Goal: Transaction & Acquisition: Obtain resource

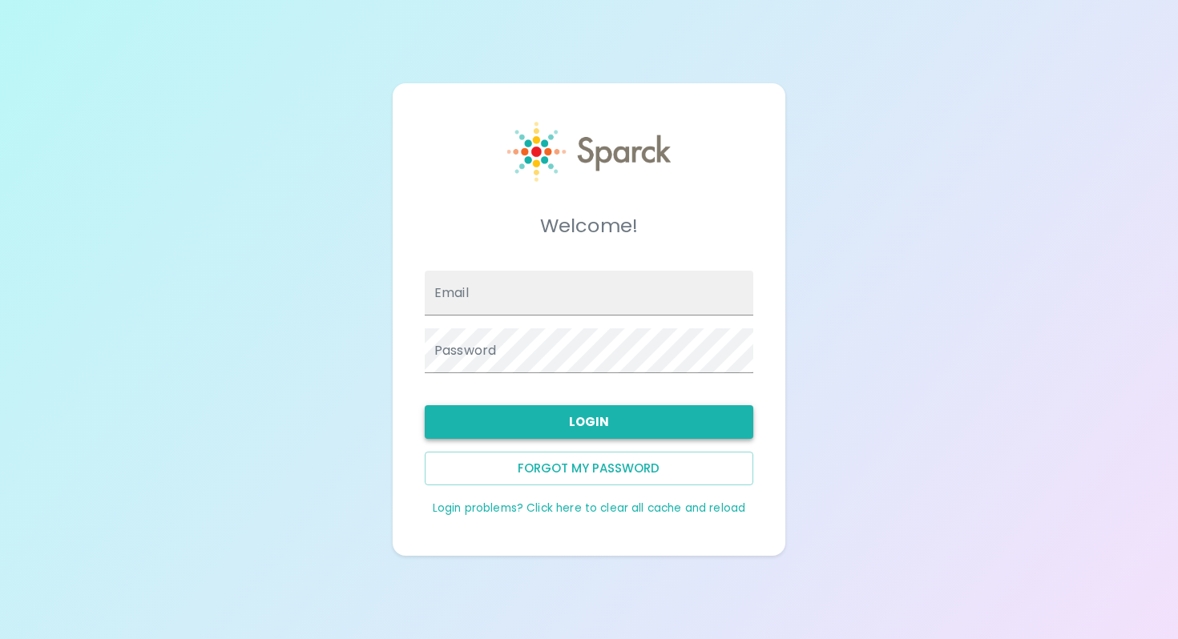
type input "[EMAIL_ADDRESS][DOMAIN_NAME]"
click at [601, 429] on button "Login" at bounding box center [589, 422] width 328 height 34
click at [603, 424] on button "Login" at bounding box center [589, 422] width 328 height 34
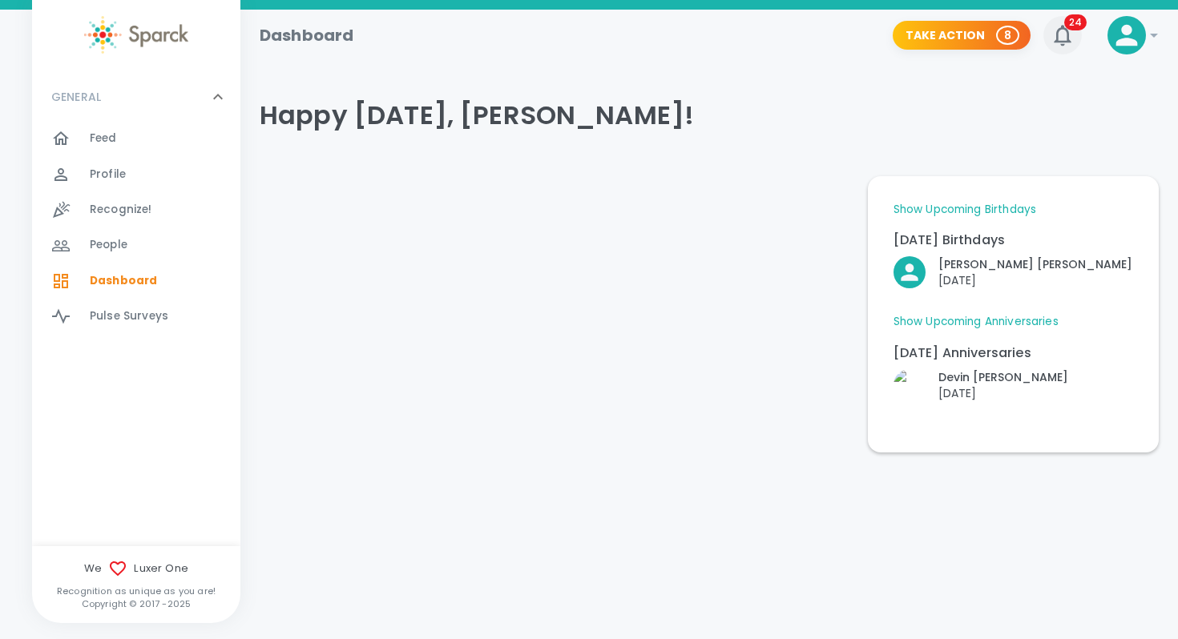
click at [1061, 32] on icon "button" at bounding box center [1063, 35] width 26 height 26
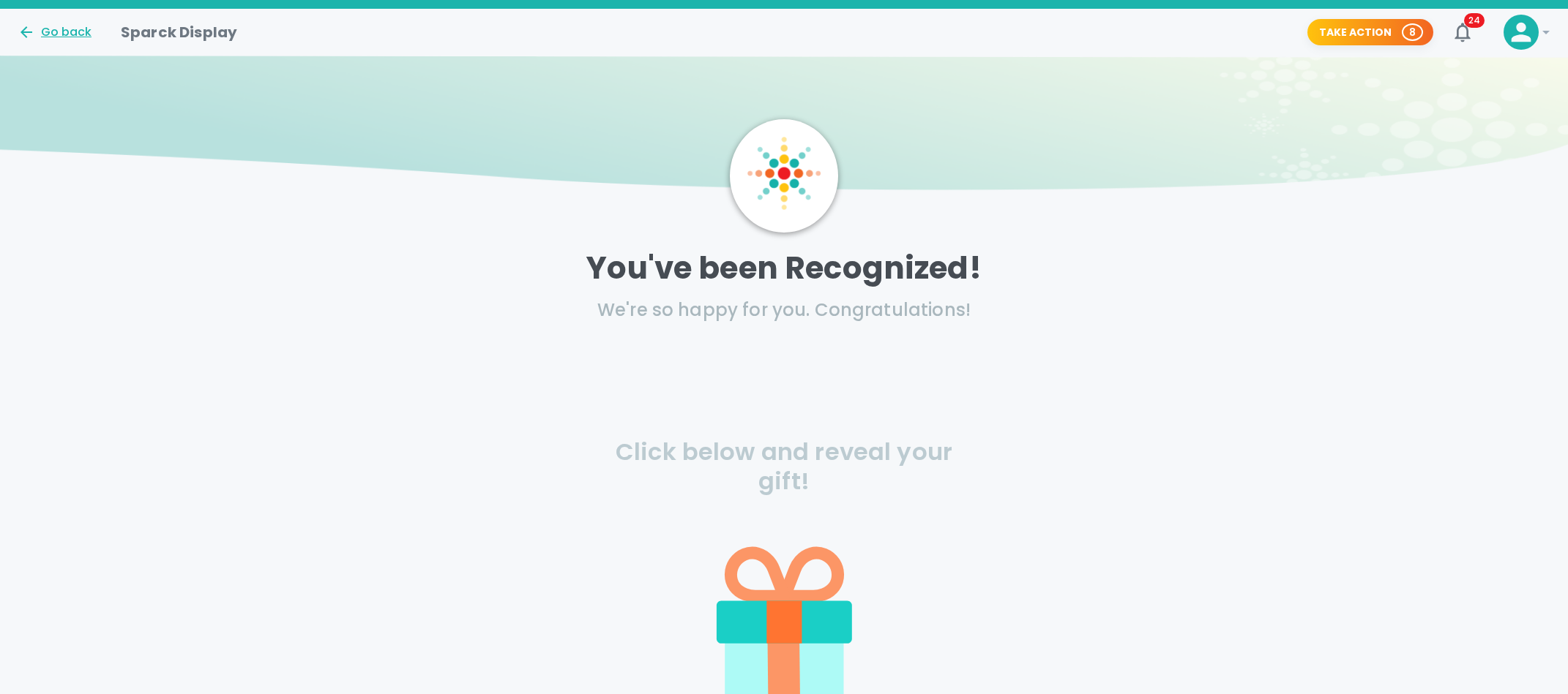
click at [53, 31] on div "Go back" at bounding box center [54, 32] width 74 height 17
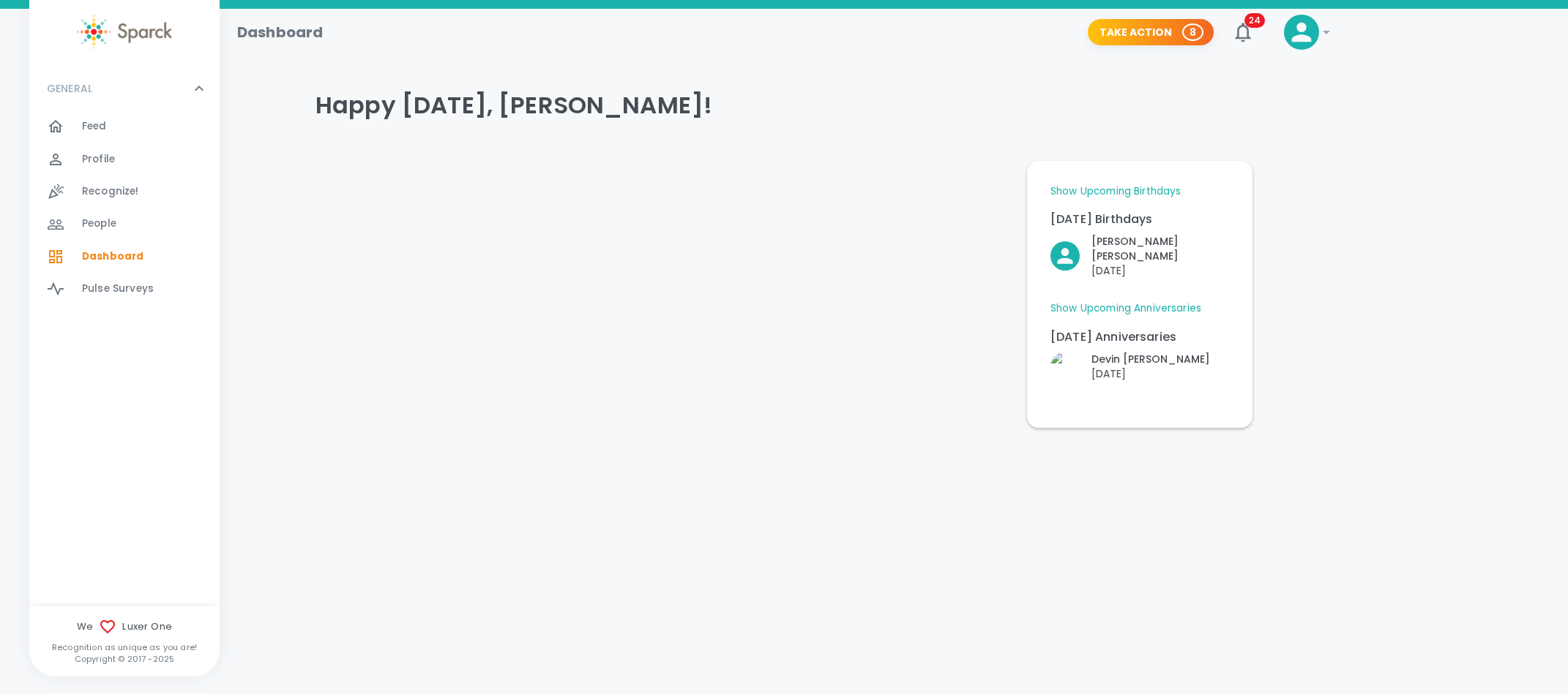
click at [87, 255] on span "Dashboard" at bounding box center [112, 257] width 61 height 15
click at [1302, 36] on icon at bounding box center [1302, 33] width 20 height 20
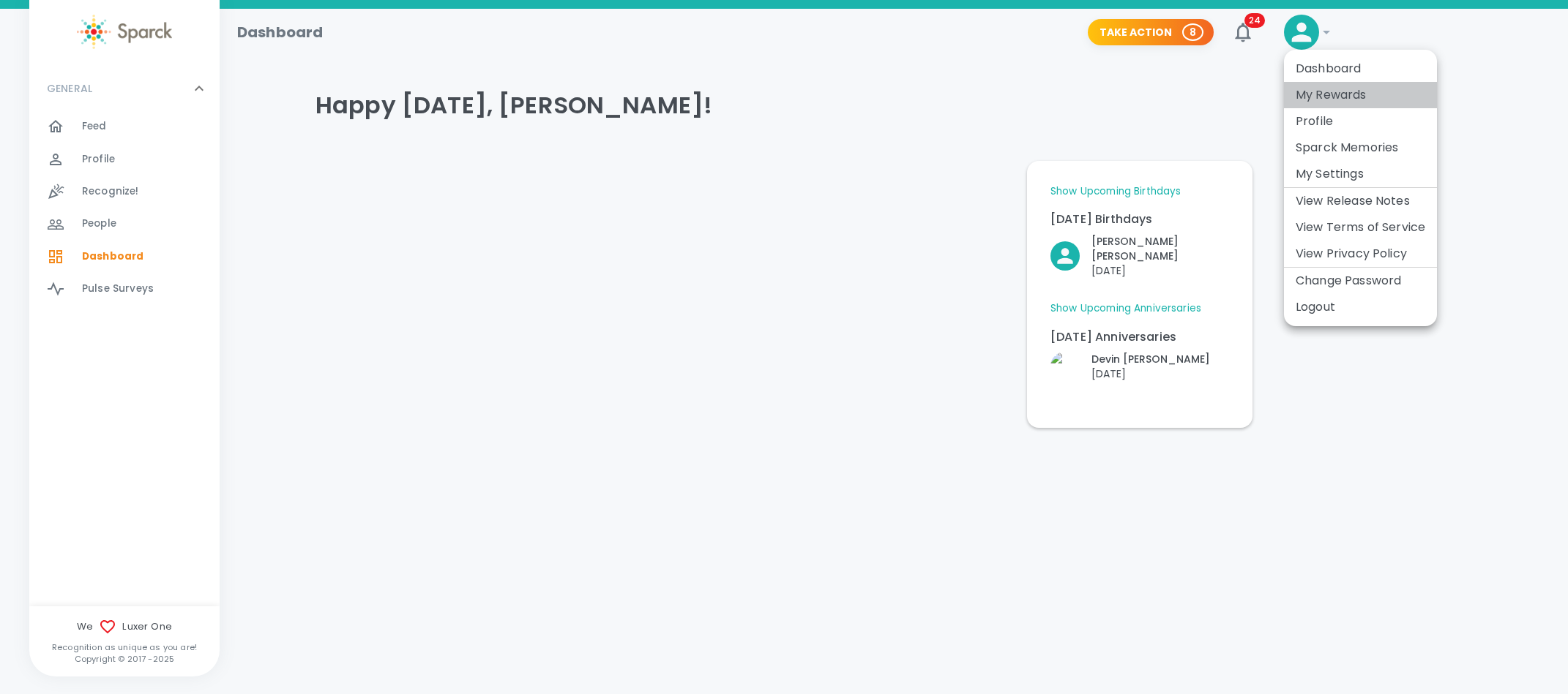
click at [1326, 91] on li "My Rewards" at bounding box center [1360, 95] width 153 height 26
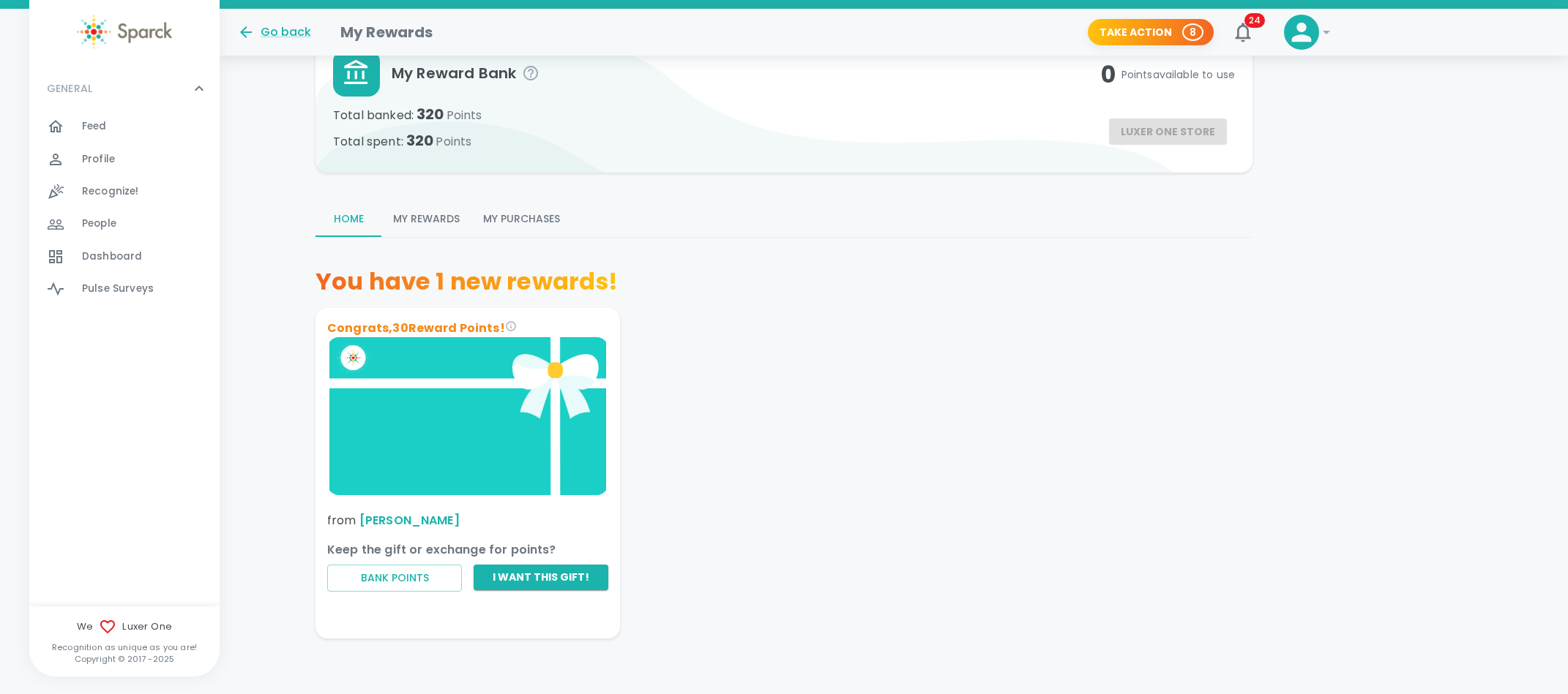
scroll to position [97, 0]
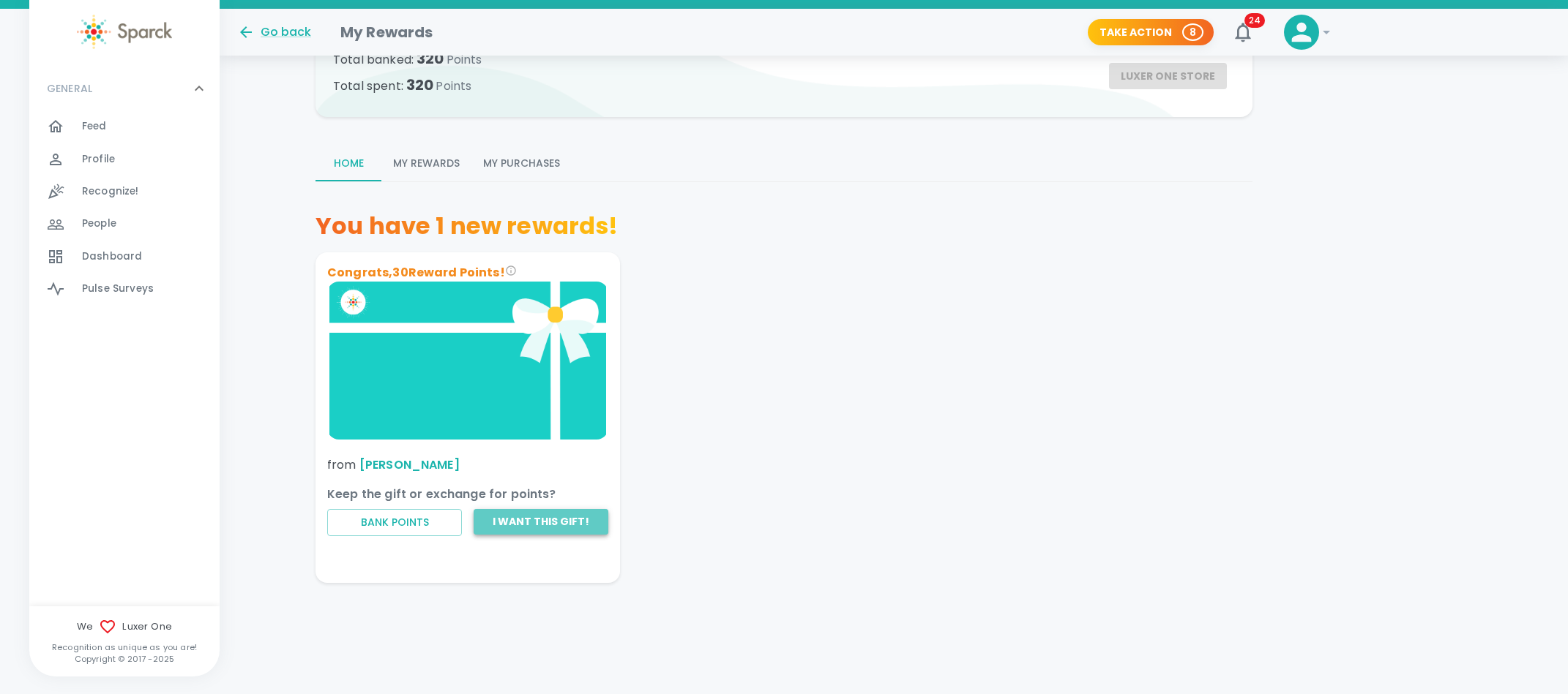
click at [526, 525] on button "I want this gift!" at bounding box center [540, 522] width 134 height 26
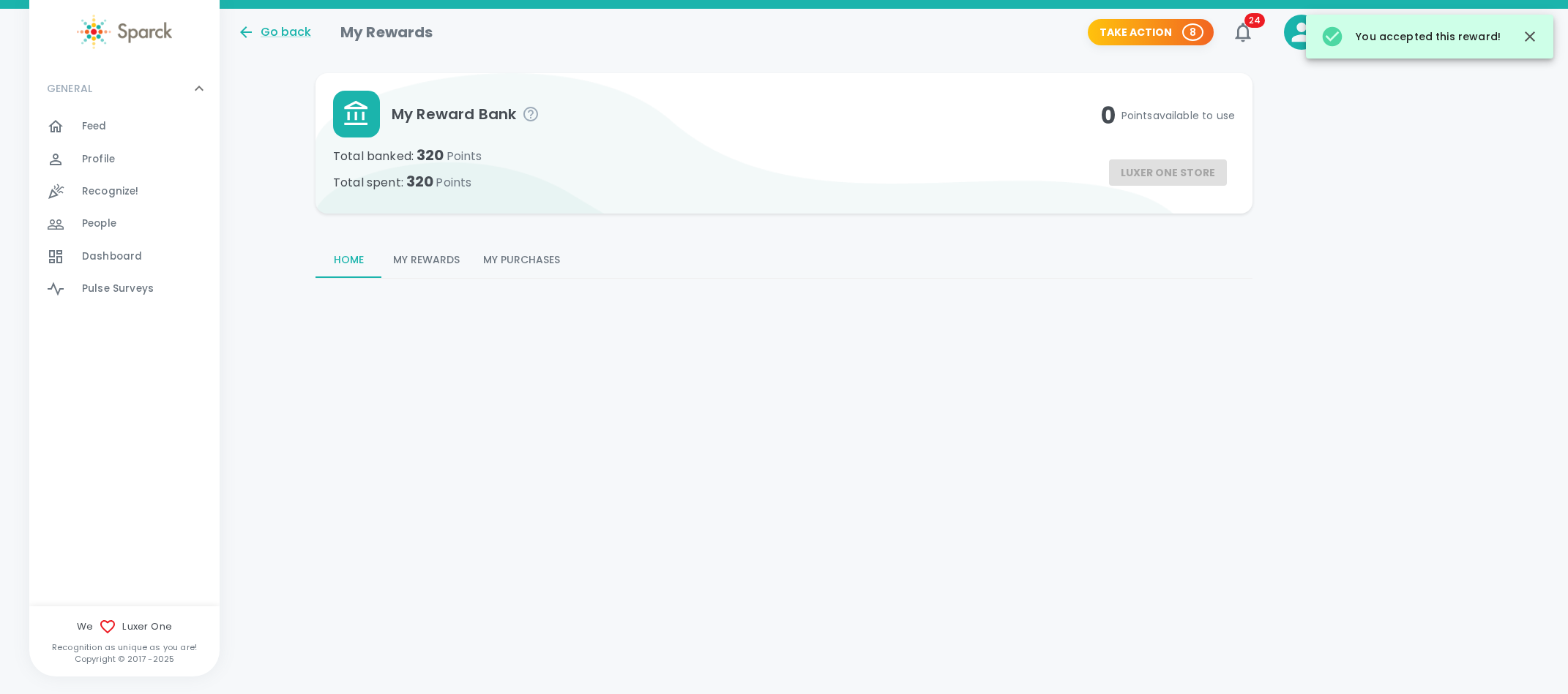
scroll to position [0, 0]
